Goal: Task Accomplishment & Management: Use online tool/utility

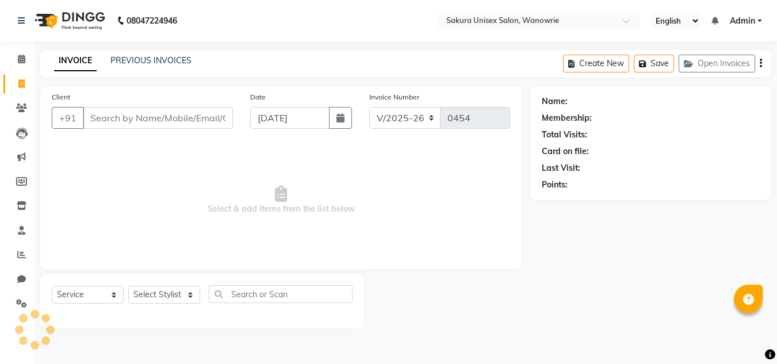
select select "7662"
select select "service"
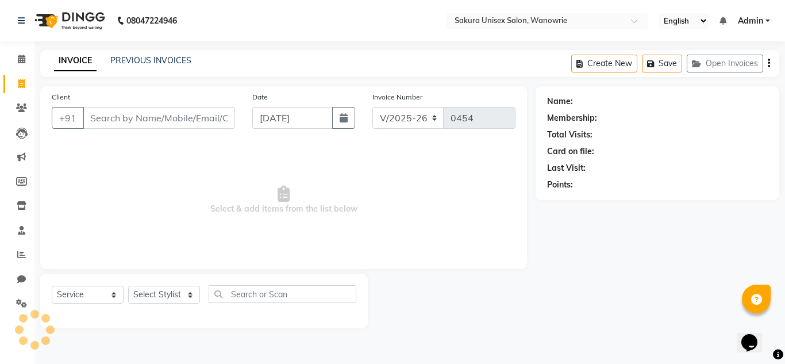
click at [162, 118] on input "Client" at bounding box center [159, 118] width 152 height 22
click at [5, 67] on link "Calendar" at bounding box center [17, 59] width 28 height 19
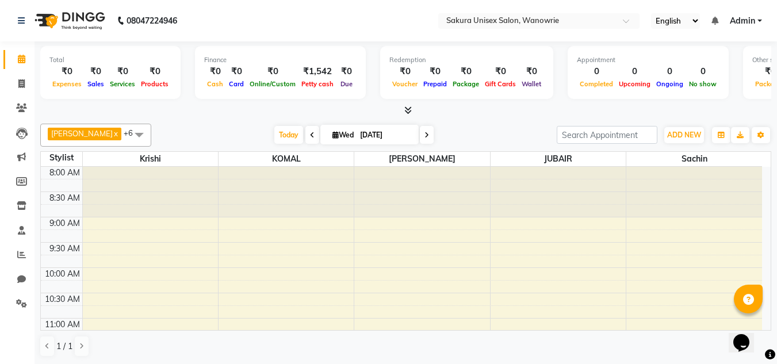
click at [407, 105] on span at bounding box center [406, 111] width 12 height 12
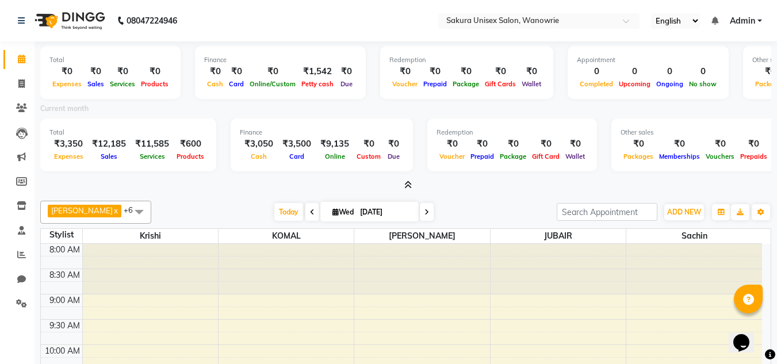
click at [410, 182] on icon at bounding box center [407, 185] width 7 height 9
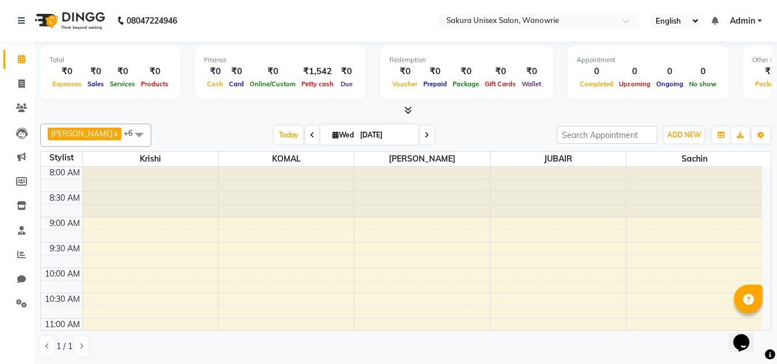
scroll to position [1, 0]
click at [19, 125] on link "Leads" at bounding box center [17, 132] width 28 height 19
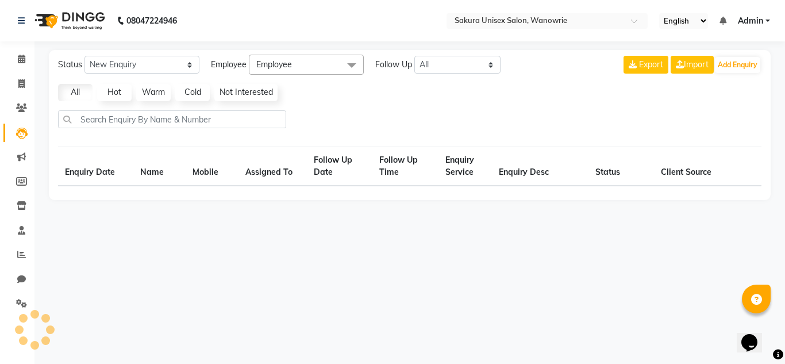
select select "10"
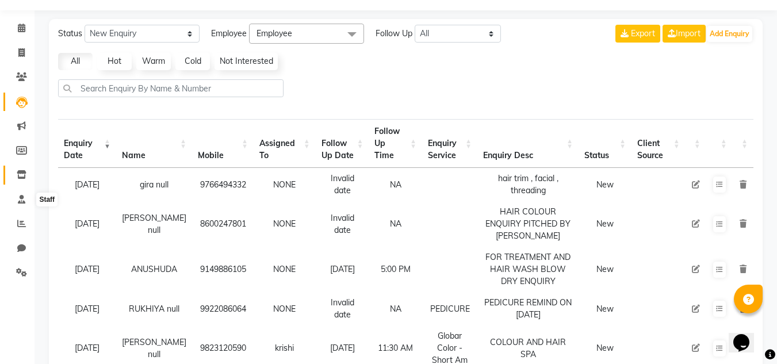
scroll to position [58, 0]
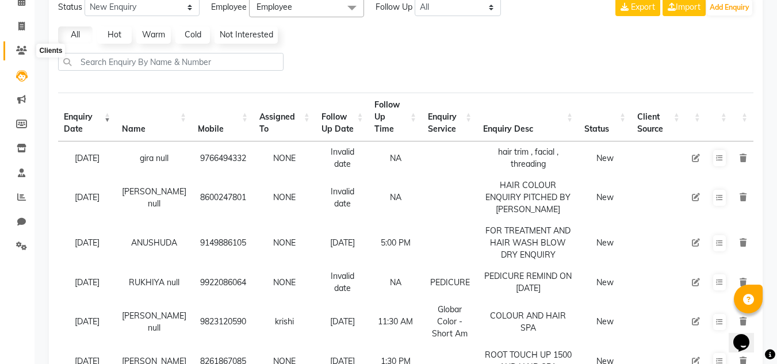
click at [30, 49] on span at bounding box center [22, 50] width 20 height 13
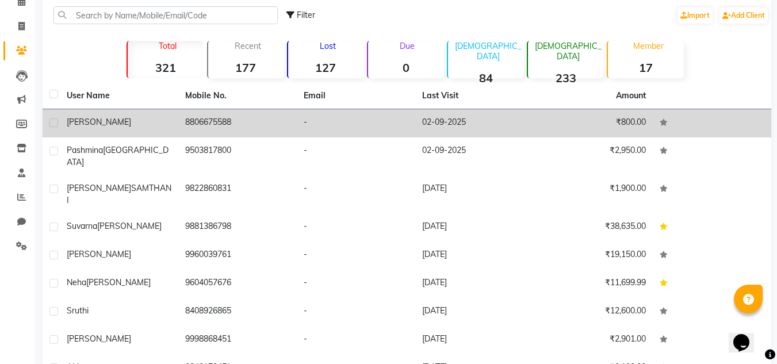
click at [231, 126] on td "8806675588" at bounding box center [237, 123] width 118 height 28
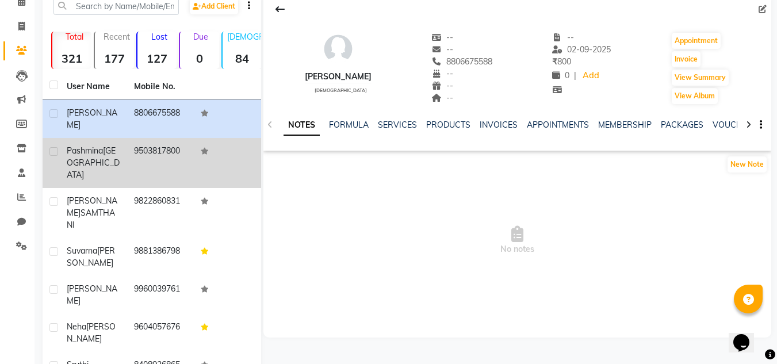
click at [98, 145] on span "pashmina" at bounding box center [85, 150] width 36 height 10
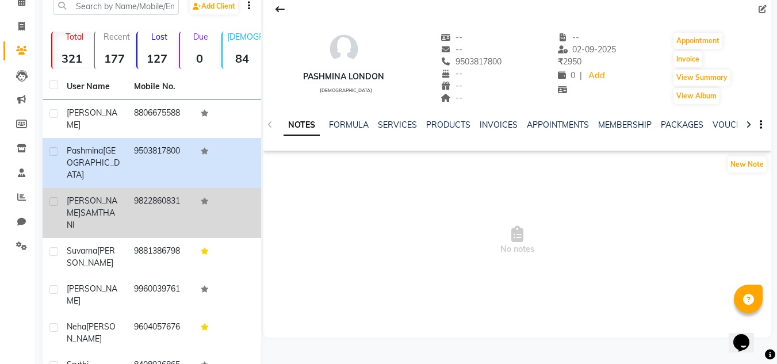
click at [154, 188] on td "9822860831" at bounding box center [160, 213] width 67 height 50
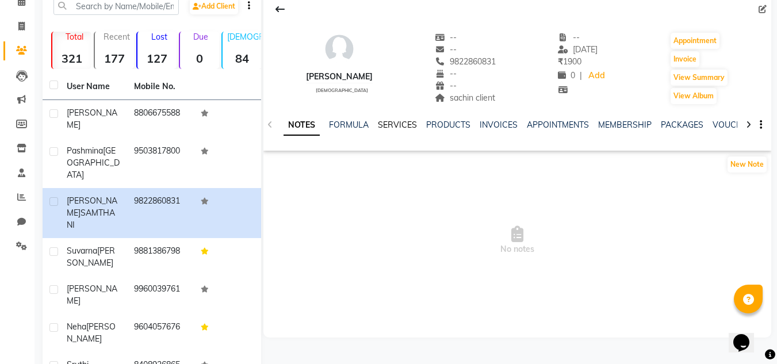
click at [400, 122] on link "SERVICES" at bounding box center [397, 125] width 39 height 10
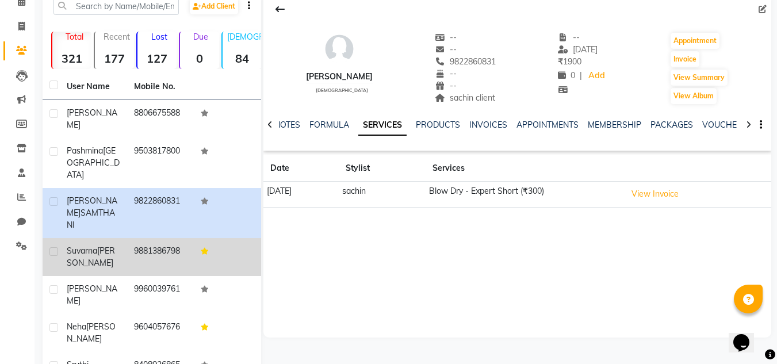
click at [120, 245] on div "suvarna nikam" at bounding box center [93, 257] width 53 height 24
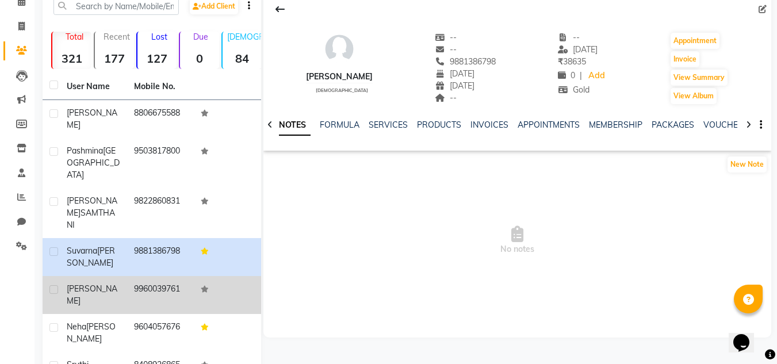
click at [125, 276] on td "vanita jadhav" at bounding box center [93, 295] width 67 height 38
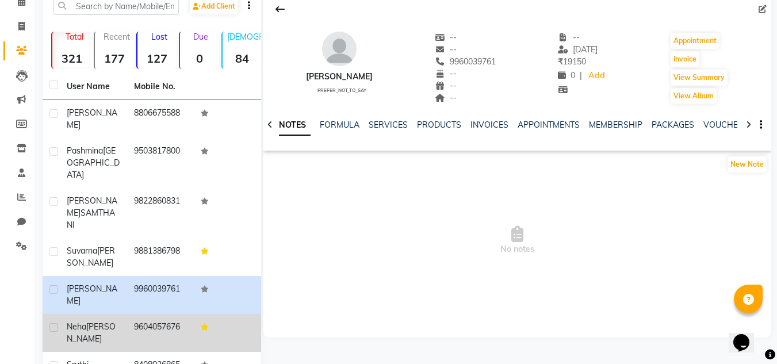
click at [140, 314] on td "9604057676" at bounding box center [160, 333] width 67 height 38
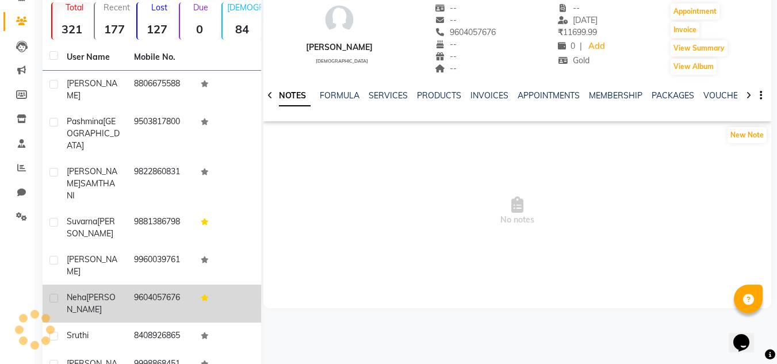
scroll to position [115, 0]
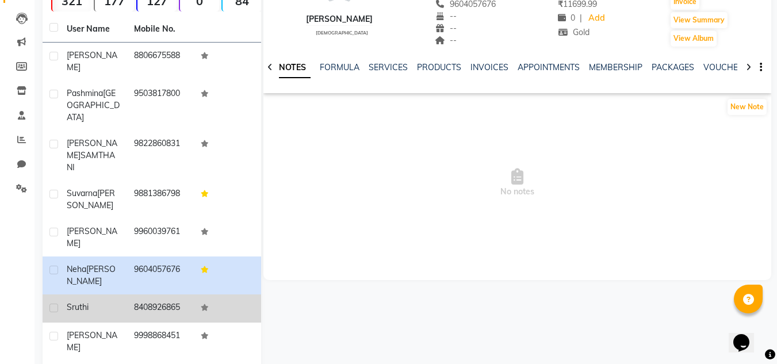
click at [140, 294] on td "8408926865" at bounding box center [160, 308] width 67 height 28
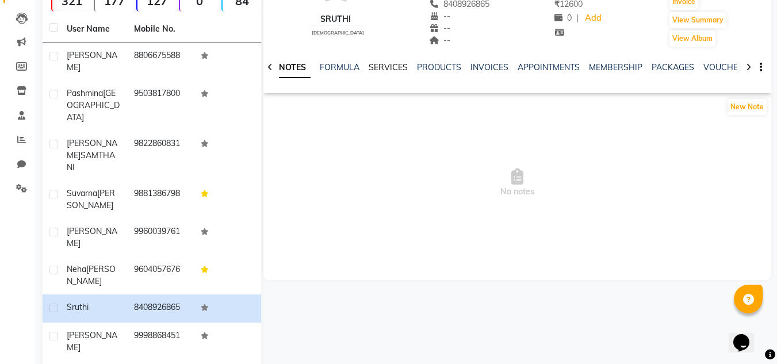
click at [405, 67] on link "SERVICES" at bounding box center [388, 67] width 39 height 10
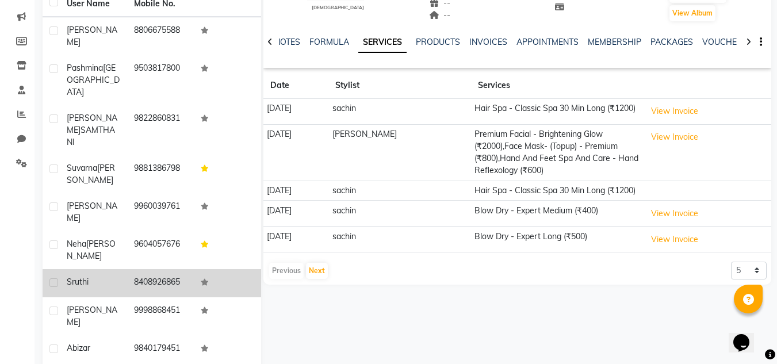
scroll to position [154, 0]
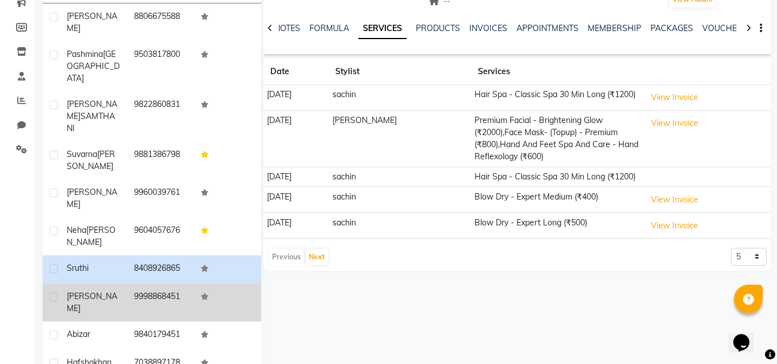
click at [124, 283] on td "dharmishta" at bounding box center [93, 302] width 67 height 38
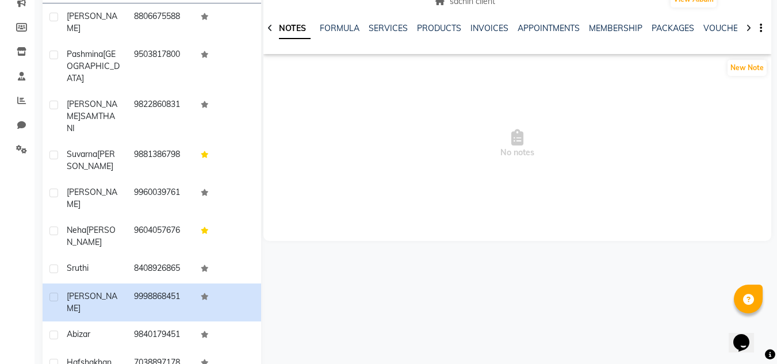
drag, startPoint x: 370, startPoint y: 15, endPoint x: 371, endPoint y: 21, distance: 6.4
click at [370, 17] on div "NOTES FORMULA SERVICES PRODUCTS INVOICES APPOINTMENTS MEMBERSHIP PACKAGES VOUCH…" at bounding box center [517, 29] width 508 height 40
click at [371, 24] on link "SERVICES" at bounding box center [388, 28] width 39 height 10
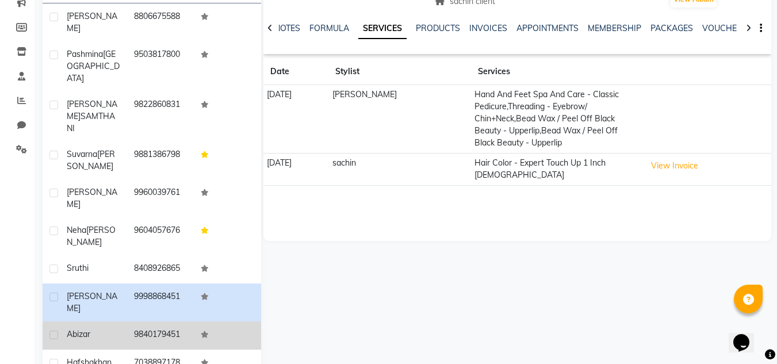
click at [70, 329] on span "abizar" at bounding box center [79, 334] width 24 height 10
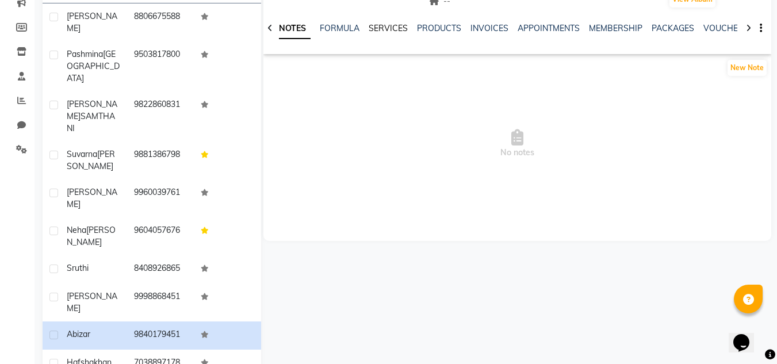
drag, startPoint x: 386, startPoint y: 21, endPoint x: 388, endPoint y: 29, distance: 7.6
click at [386, 23] on div "NOTES FORMULA SERVICES PRODUCTS INVOICES APPOINTMENTS MEMBERSHIP PACKAGES VOUCH…" at bounding box center [517, 29] width 508 height 40
click at [388, 29] on link "SERVICES" at bounding box center [388, 28] width 39 height 10
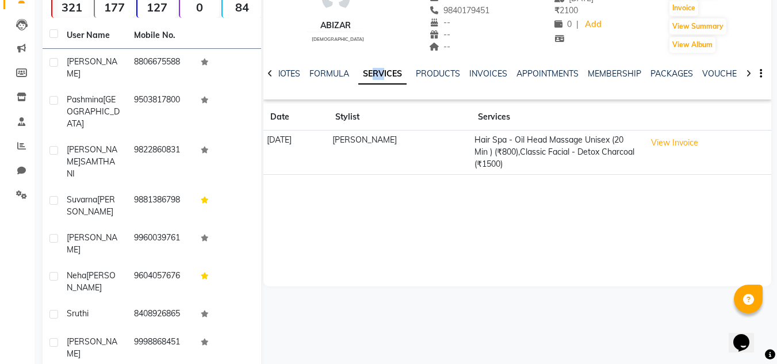
scroll to position [97, 0]
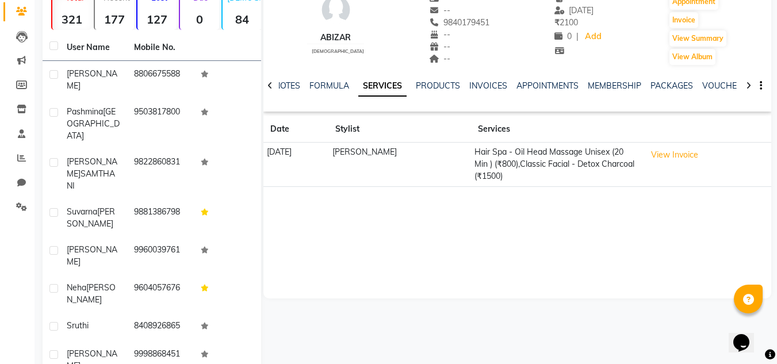
click at [496, 224] on div "abizar female -- -- 9840179451 -- -- -- -- 31-08-2025 ₹ 2100 0 | Add Appointmen…" at bounding box center [517, 125] width 508 height 345
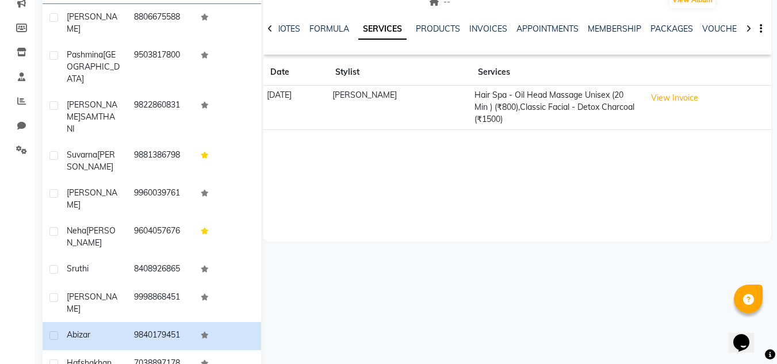
scroll to position [154, 0]
click at [174, 350] on td "7038897178" at bounding box center [160, 364] width 67 height 28
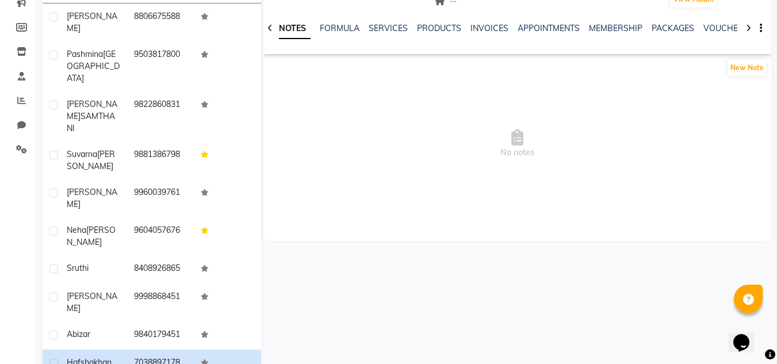
scroll to position [39, 0]
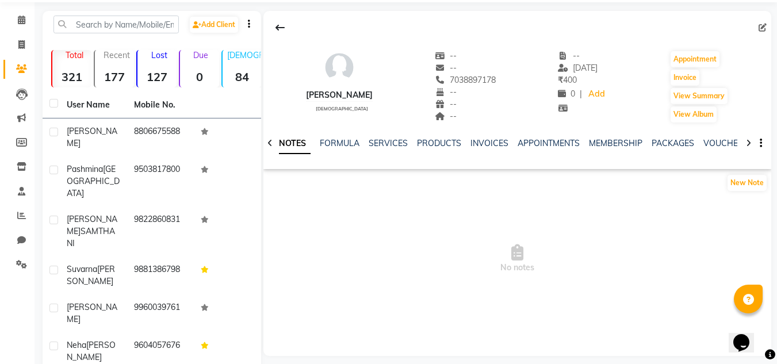
click at [366, 138] on ul "NOTES FORMULA SERVICES PRODUCTS INVOICES APPOINTMENTS MEMBERSHIP PACKAGES VOUCH…" at bounding box center [639, 143] width 730 height 12
click at [375, 140] on link "SERVICES" at bounding box center [388, 143] width 39 height 10
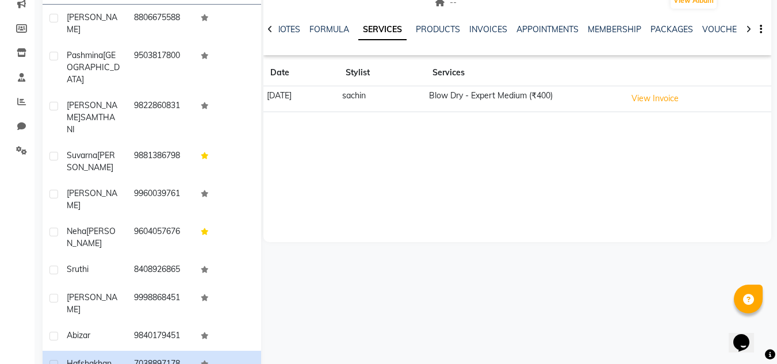
scroll to position [154, 0]
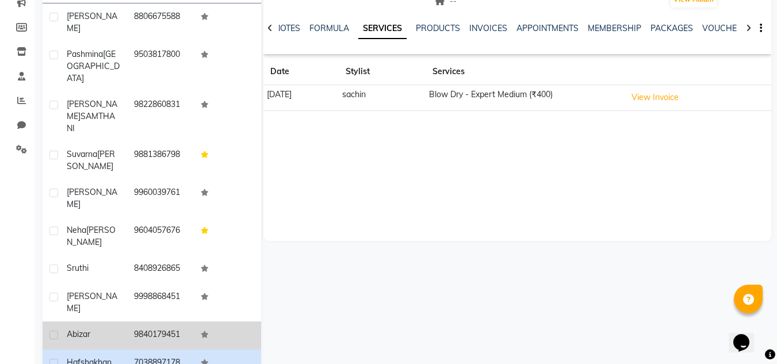
click at [145, 321] on td "9840179451" at bounding box center [160, 335] width 67 height 28
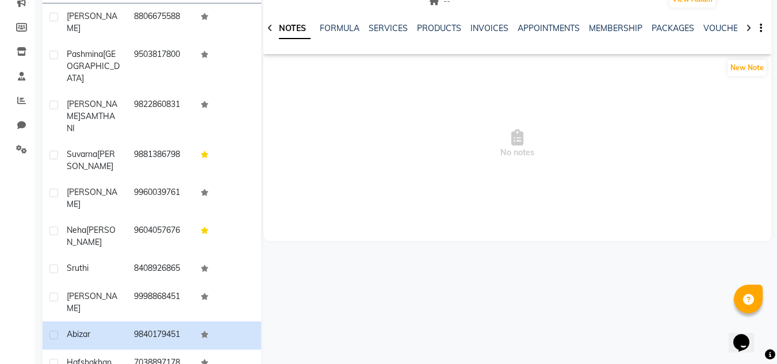
click at [384, 19] on div "NOTES FORMULA SERVICES PRODUCTS INVOICES APPOINTMENTS MEMBERSHIP PACKAGES VOUCH…" at bounding box center [517, 29] width 508 height 40
click at [384, 30] on link "SERVICES" at bounding box center [388, 28] width 39 height 10
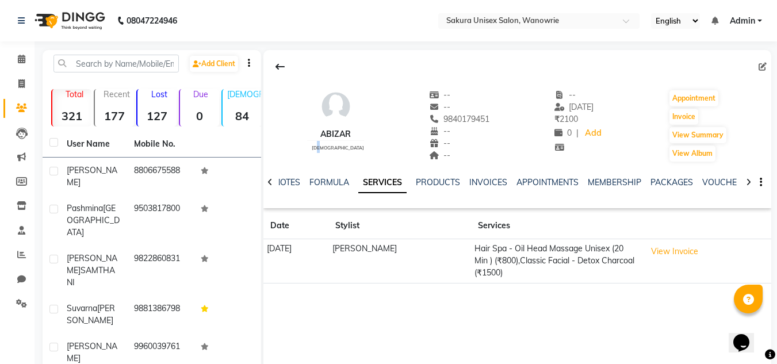
drag, startPoint x: 321, startPoint y: 145, endPoint x: 330, endPoint y: 145, distance: 8.6
click at [330, 145] on span "female" at bounding box center [338, 148] width 52 height 6
click at [377, 145] on div "abizar female -- -- 9840179451 -- -- -- -- 31-08-2025 ₹ 2100 0 | Add Appointmen…" at bounding box center [517, 120] width 508 height 85
drag, startPoint x: 481, startPoint y: 259, endPoint x: 548, endPoint y: 259, distance: 66.7
click at [548, 259] on td "Hair Spa - Oil Head Massage Unisex (20 Min ) (₹800),Classic Facial - Detox Char…" at bounding box center [556, 261] width 171 height 44
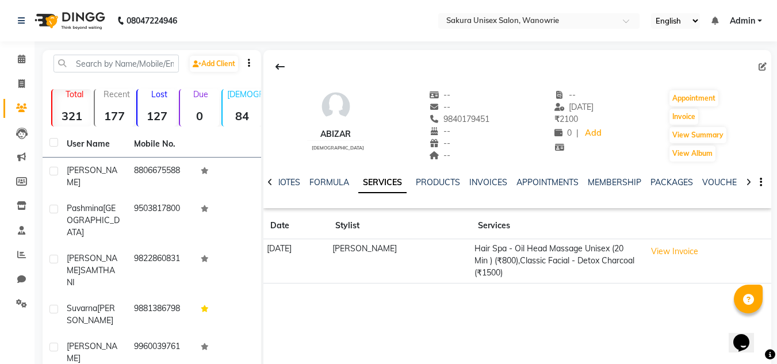
drag, startPoint x: 559, startPoint y: 333, endPoint x: 549, endPoint y: 293, distance: 41.6
click at [559, 332] on div "abizar female -- -- 9840179451 -- -- -- -- 31-08-2025 ₹ 2100 0 | Add Appointmen…" at bounding box center [517, 222] width 508 height 345
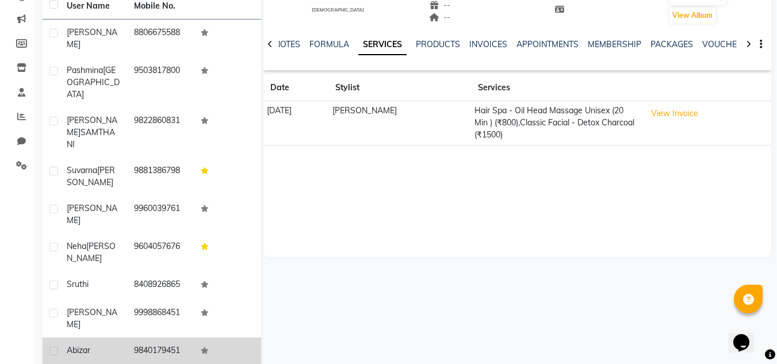
scroll to position [154, 0]
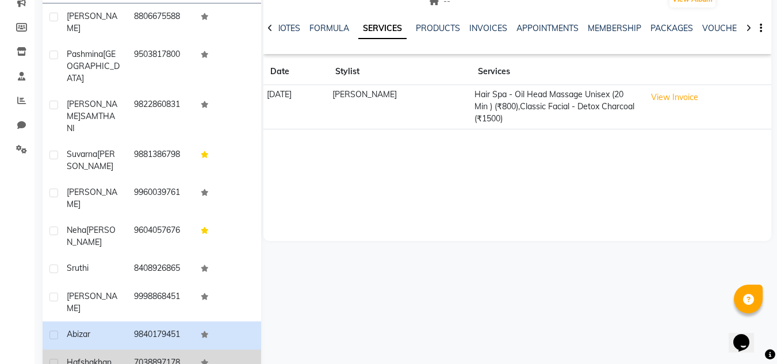
click at [106, 350] on td "hafsha khan" at bounding box center [93, 364] width 67 height 28
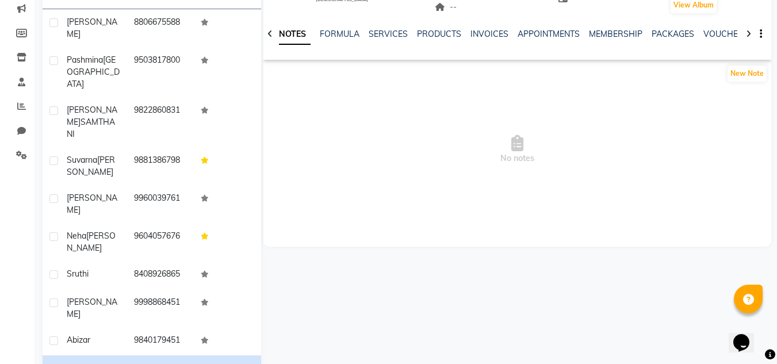
scroll to position [154, 0]
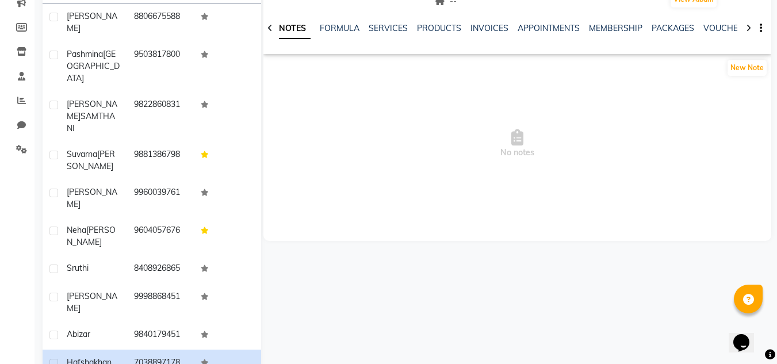
drag, startPoint x: 114, startPoint y: 329, endPoint x: 90, endPoint y: 338, distance: 26.0
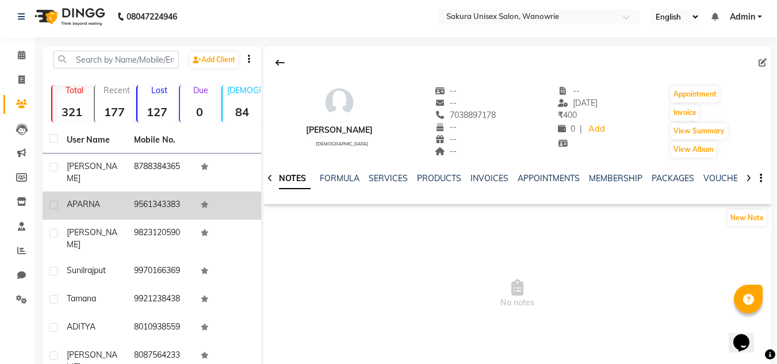
scroll to position [0, 0]
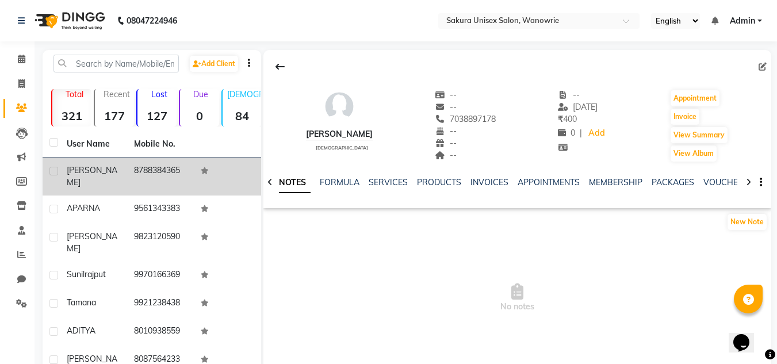
click at [140, 167] on td "8788384365" at bounding box center [160, 177] width 67 height 38
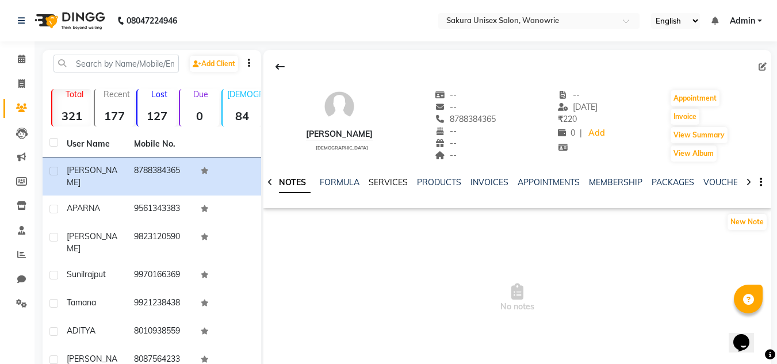
click at [380, 186] on link "SERVICES" at bounding box center [388, 182] width 39 height 10
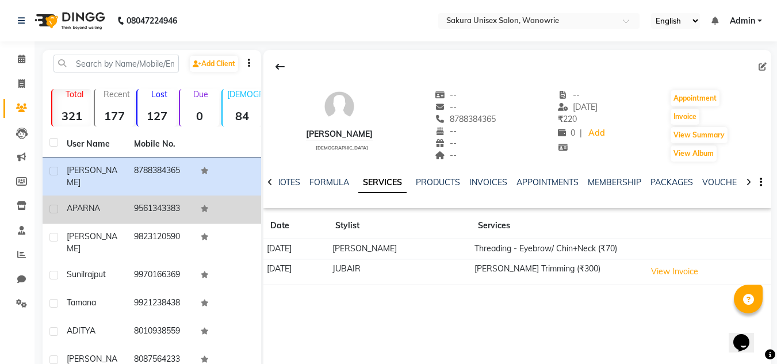
click at [161, 196] on td "9561343383" at bounding box center [160, 210] width 67 height 28
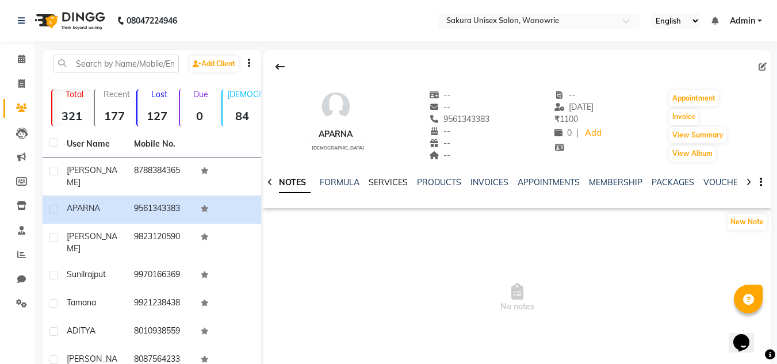
click at [369, 185] on link "SERVICES" at bounding box center [388, 182] width 39 height 10
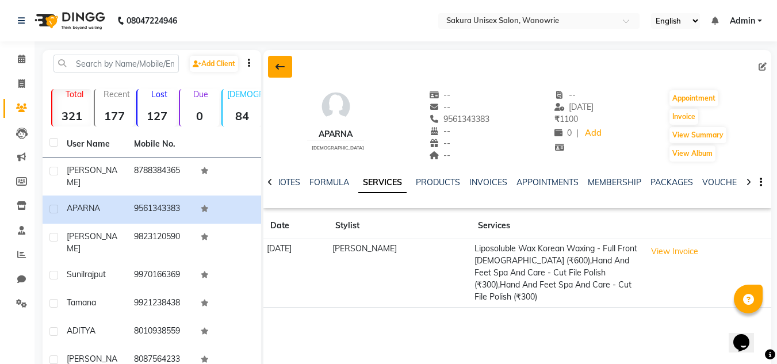
click at [278, 64] on icon at bounding box center [279, 66] width 9 height 9
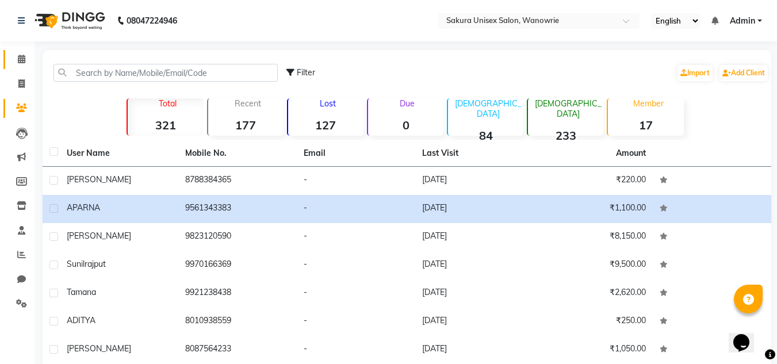
click at [8, 53] on link "Calendar" at bounding box center [17, 59] width 28 height 19
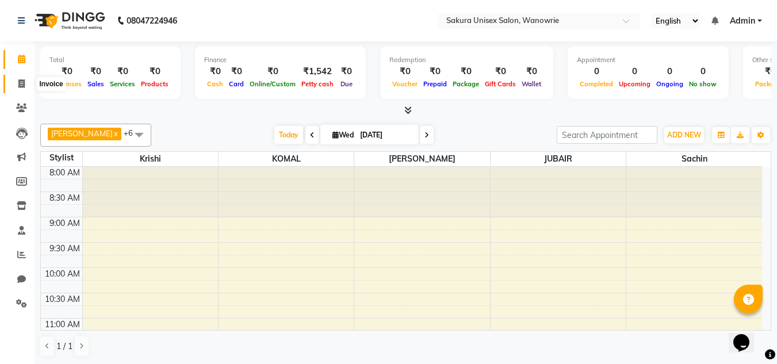
click at [22, 81] on icon at bounding box center [21, 83] width 6 height 9
select select "service"
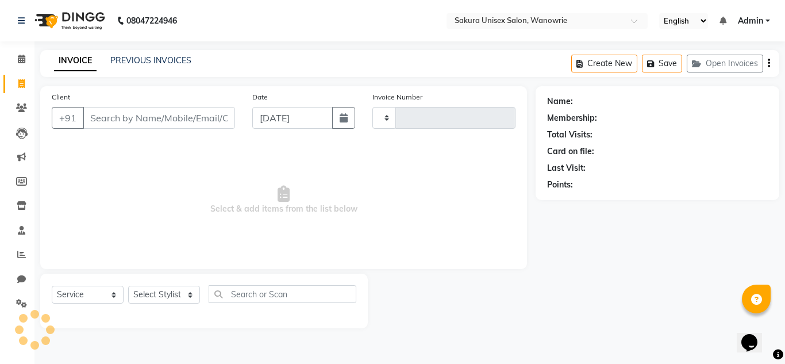
type input "0454"
select select "7662"
